Goal: Find specific page/section: Find specific page/section

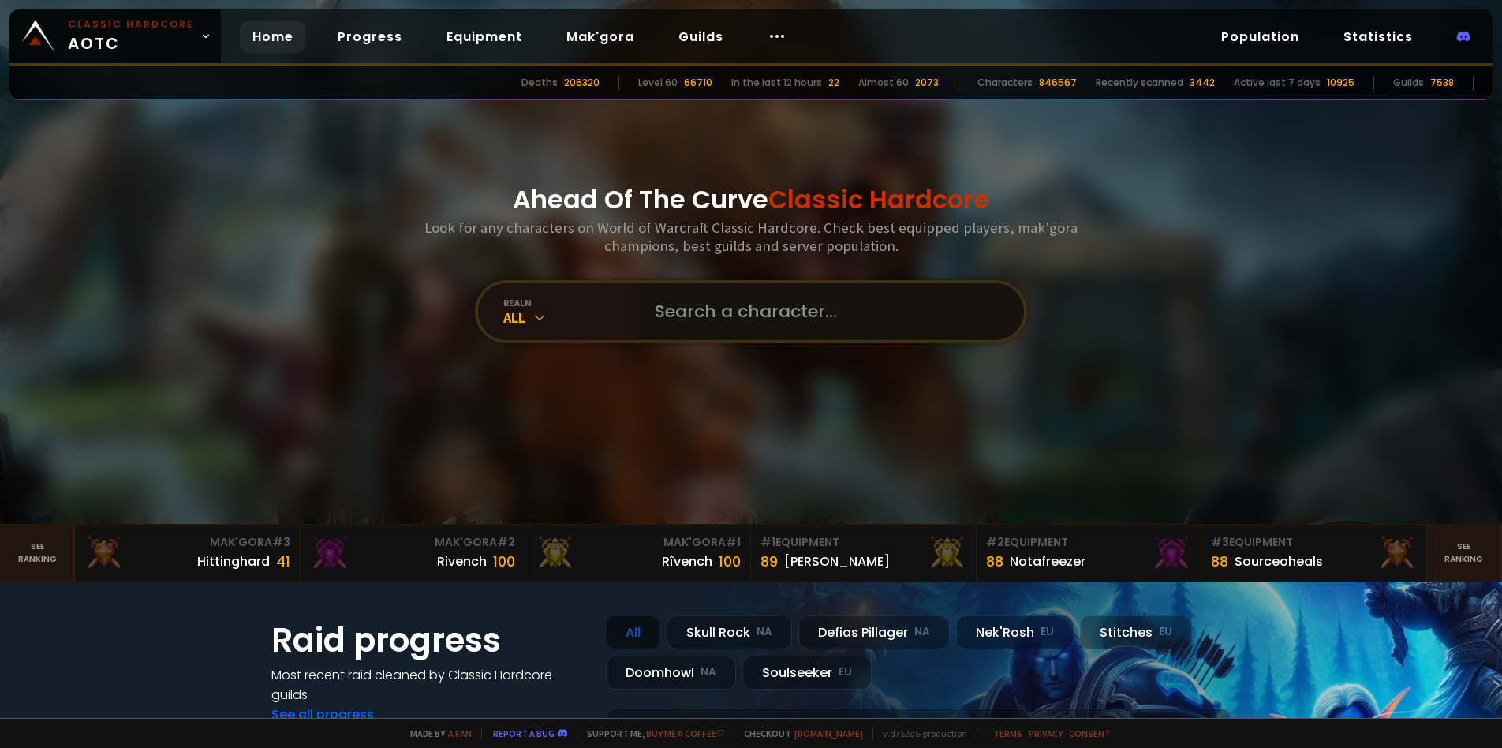
click at [699, 304] on input "text" at bounding box center [825, 311] width 360 height 57
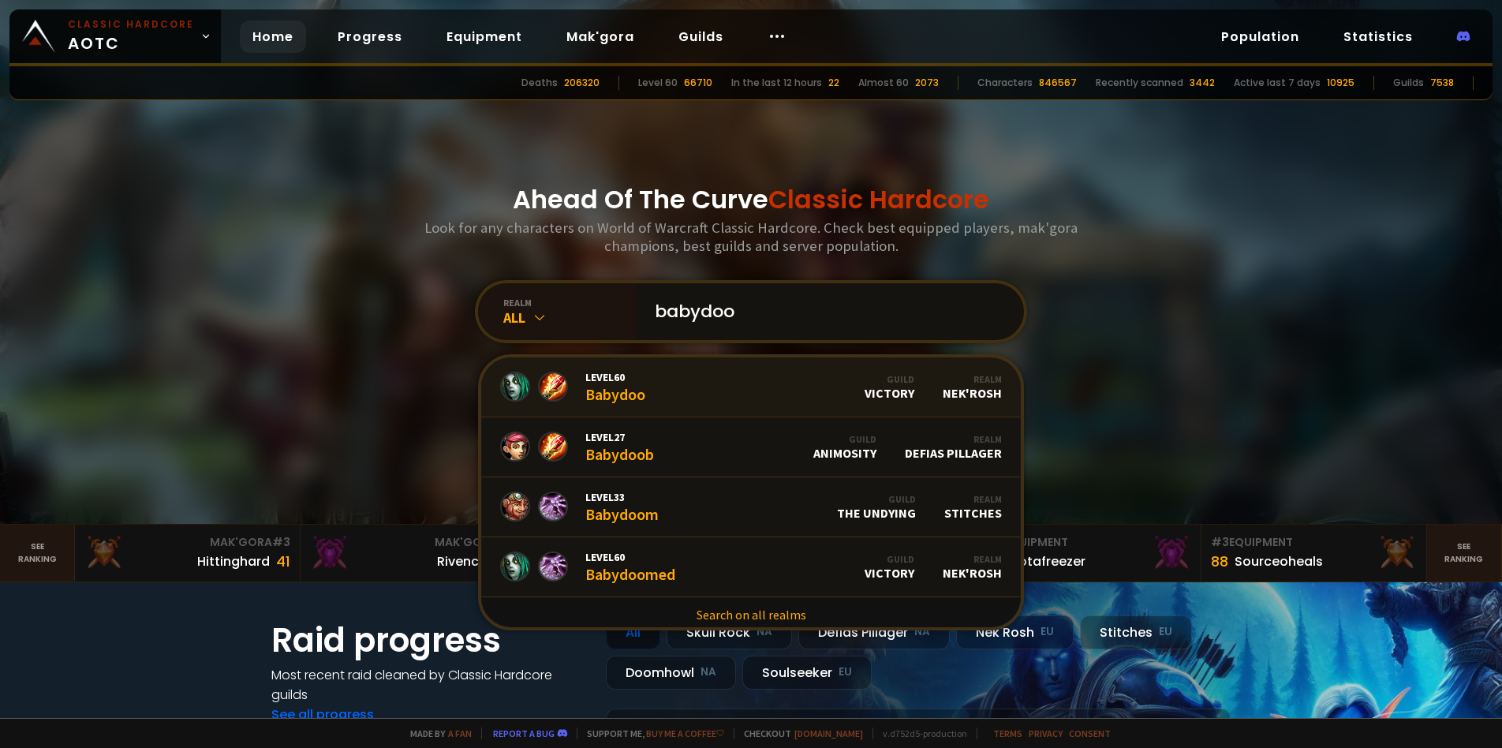
type input "babydoo"
click at [670, 401] on link "Level 60 Babydoo Guild Victory Realm Nek'Rosh" at bounding box center [750, 387] width 539 height 60
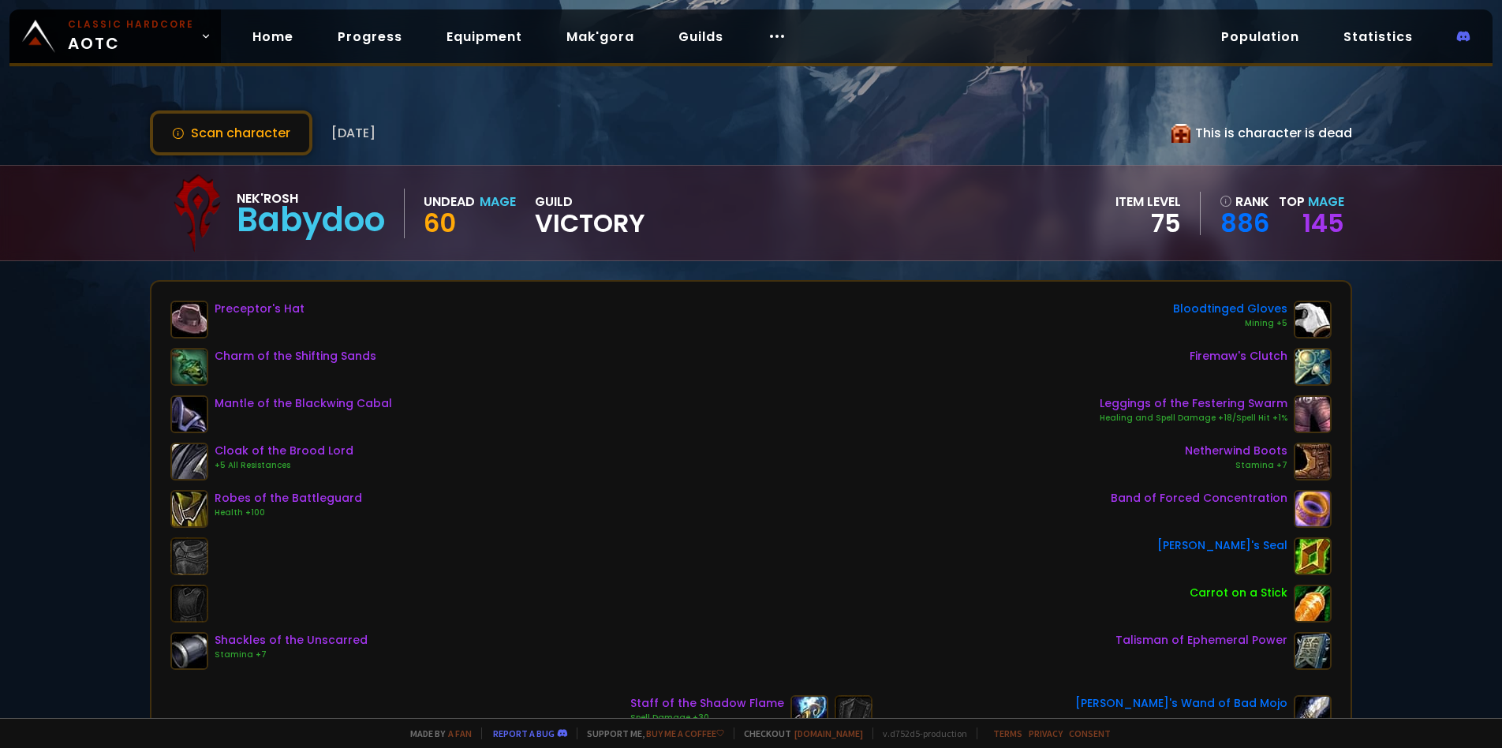
click at [301, 45] on div "Home Progress Equipment Mak'gora Guilds" at bounding box center [519, 36] width 597 height 51
click at [282, 39] on link "Home" at bounding box center [273, 37] width 66 height 32
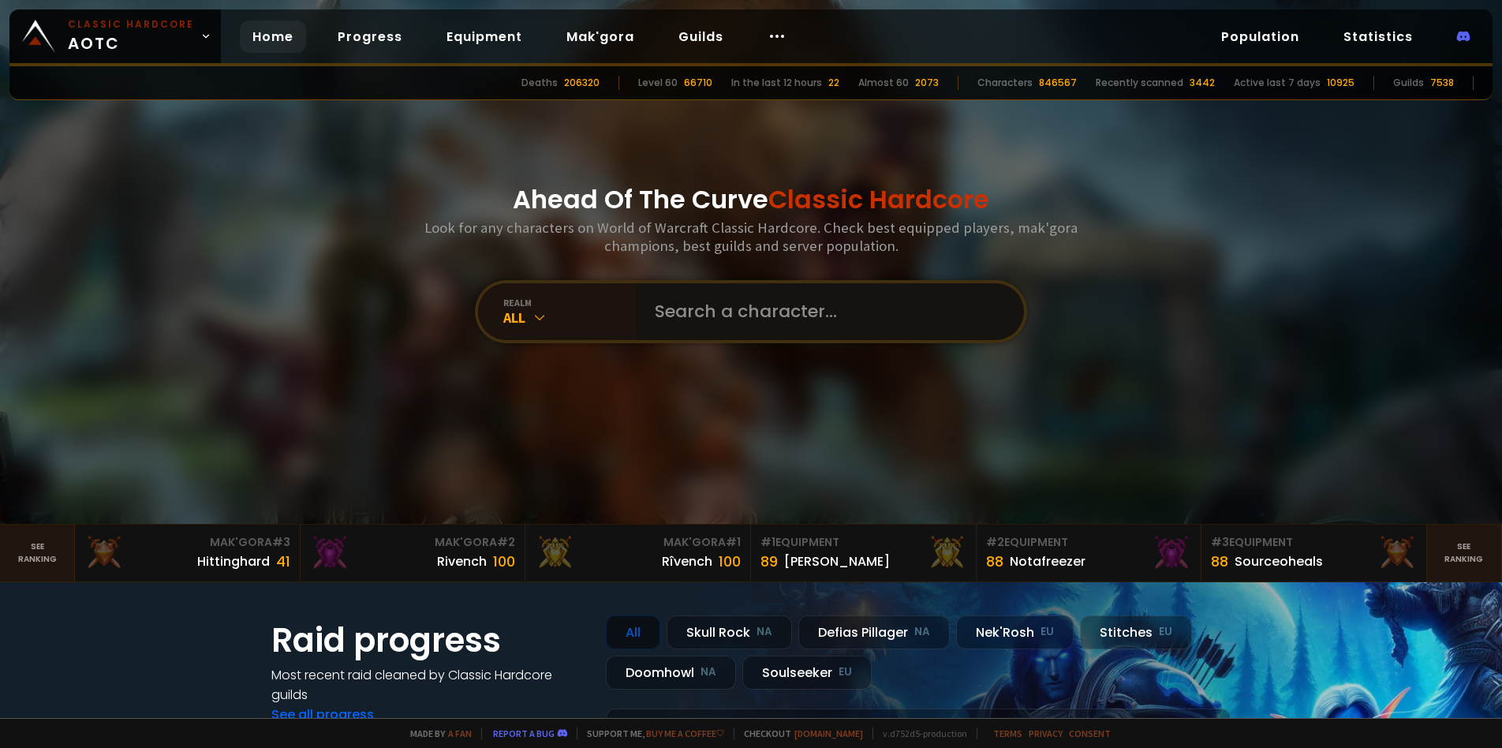
click at [689, 304] on input "text" at bounding box center [825, 311] width 360 height 57
type input "kushumae"
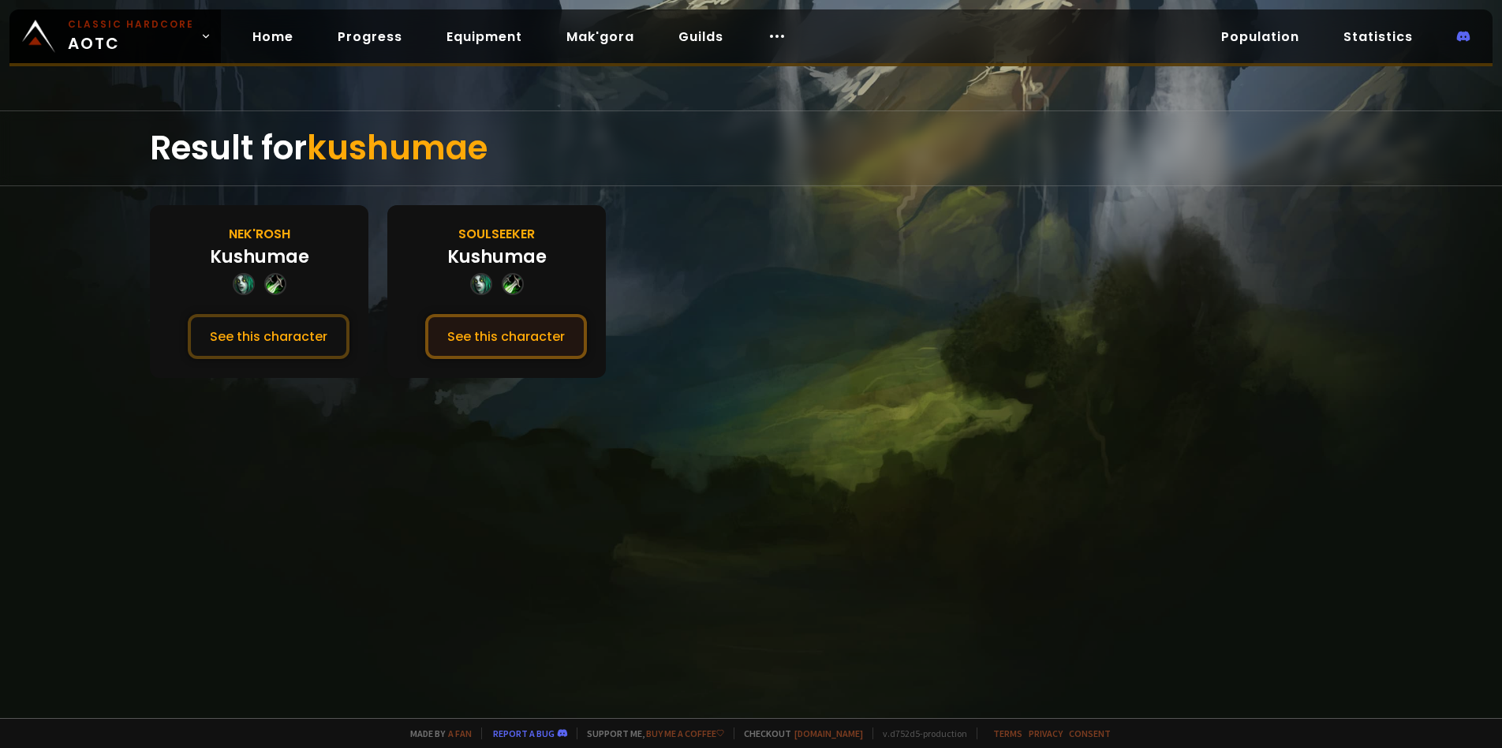
click at [472, 334] on button "See this character" at bounding box center [506, 336] width 162 height 45
